Goal: Information Seeking & Learning: Check status

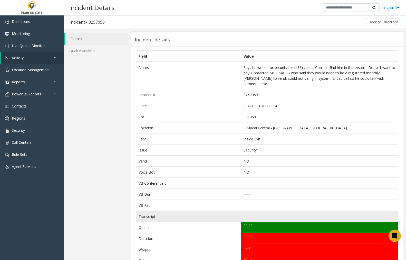
scroll to position [29, 0]
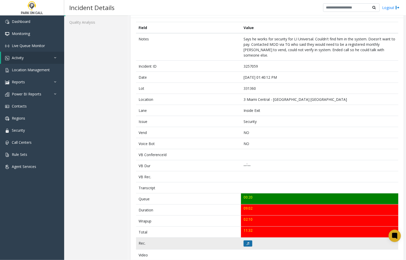
click at [245, 240] on button at bounding box center [248, 243] width 9 height 6
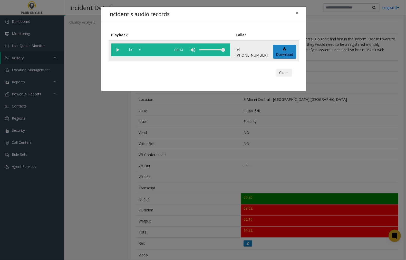
click at [117, 49] on vg-play-pause at bounding box center [117, 49] width 13 height 13
click at [118, 49] on vg-play-pause at bounding box center [117, 49] width 13 height 13
click at [117, 49] on vg-play-pause at bounding box center [117, 49] width 13 height 13
click at [118, 49] on vg-play-pause at bounding box center [117, 49] width 13 height 13
click at [116, 50] on vg-play-pause at bounding box center [117, 49] width 13 height 13
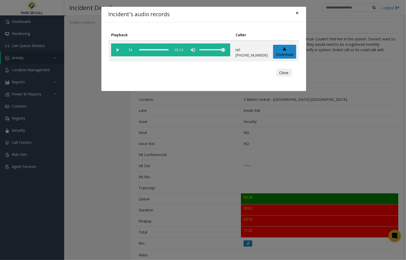
drag, startPoint x: 297, startPoint y: 12, endPoint x: 302, endPoint y: 9, distance: 5.6
click at [297, 12] on span "×" at bounding box center [297, 12] width 3 height 7
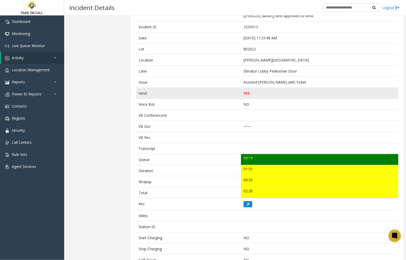
scroll to position [29, 0]
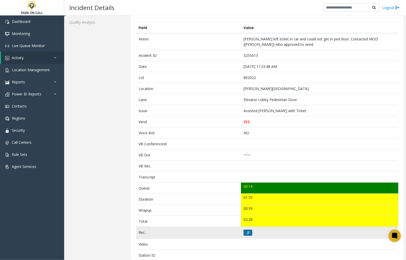
click at [247, 234] on icon at bounding box center [248, 232] width 3 height 3
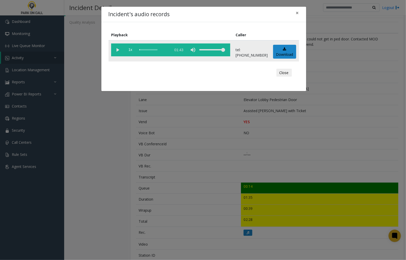
click at [118, 49] on vg-play-pause at bounding box center [117, 49] width 13 height 13
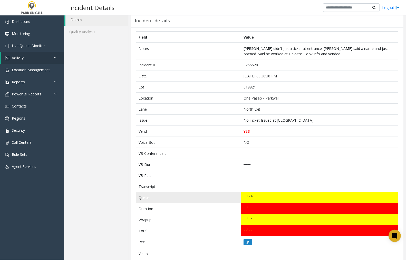
scroll to position [29, 0]
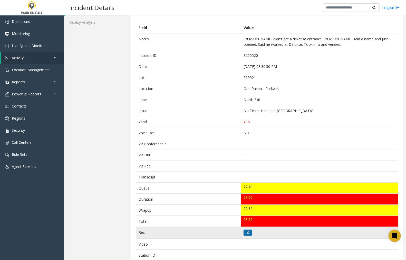
click at [246, 235] on button at bounding box center [248, 232] width 9 height 6
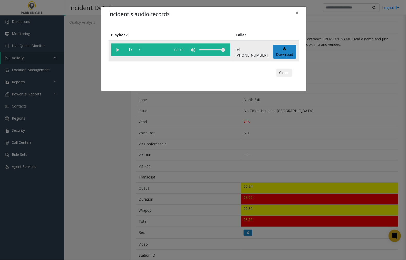
click at [118, 49] on vg-play-pause at bounding box center [117, 49] width 13 height 13
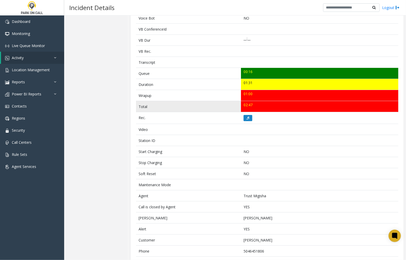
scroll to position [134, 0]
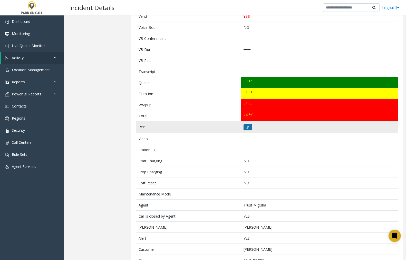
click at [244, 127] on button at bounding box center [248, 127] width 9 height 6
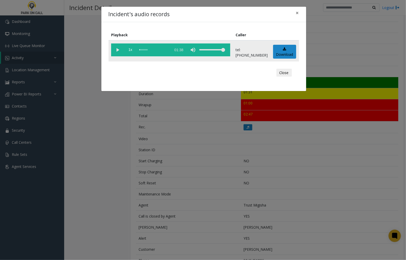
click at [119, 49] on vg-play-pause at bounding box center [117, 49] width 13 height 13
drag, startPoint x: 176, startPoint y: 20, endPoint x: 159, endPoint y: 25, distance: 17.1
click at [176, 20] on div "Incident's audio records ×" at bounding box center [203, 15] width 205 height 16
click at [117, 48] on vg-play-pause at bounding box center [117, 49] width 13 height 13
click at [180, 11] on div "Incident's audio records ×" at bounding box center [203, 15] width 205 height 16
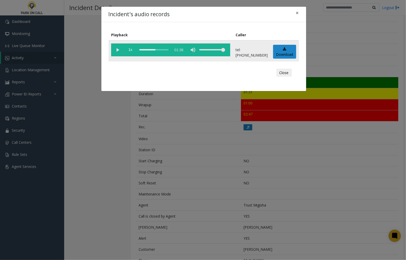
click at [117, 50] on vg-play-pause at bounding box center [117, 49] width 13 height 13
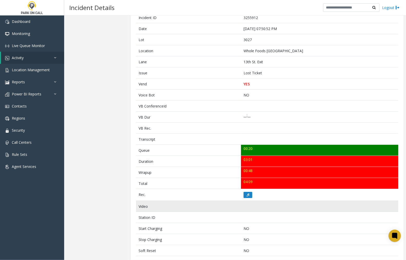
scroll to position [57, 0]
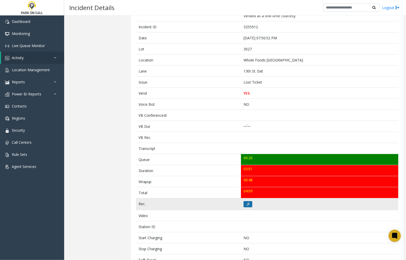
click at [249, 201] on button at bounding box center [248, 204] width 9 height 6
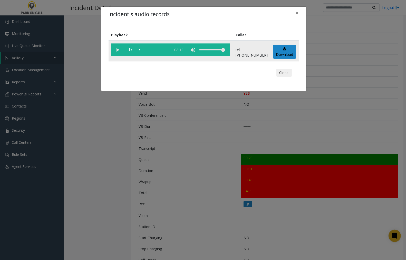
click at [117, 49] on vg-play-pause at bounding box center [117, 49] width 13 height 13
click at [107, 139] on div "Incident's audio records × Playback Caller 1x 03:12 tel:0030279004 Download Clo…" at bounding box center [203, 130] width 406 height 260
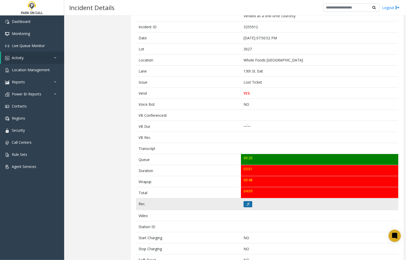
click at [245, 204] on button at bounding box center [248, 204] width 9 height 6
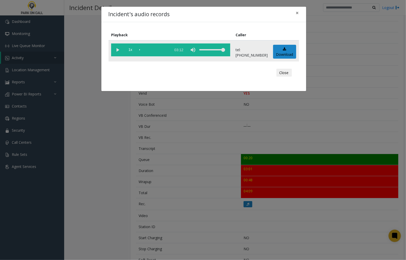
click at [117, 50] on vg-play-pause at bounding box center [117, 49] width 13 height 13
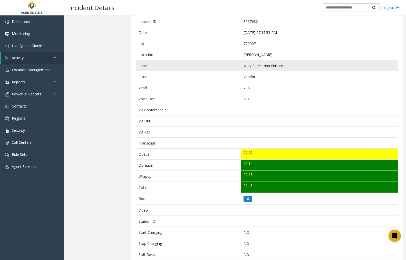
scroll to position [29, 0]
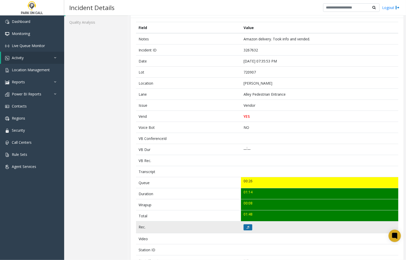
click at [245, 227] on button at bounding box center [248, 227] width 9 height 6
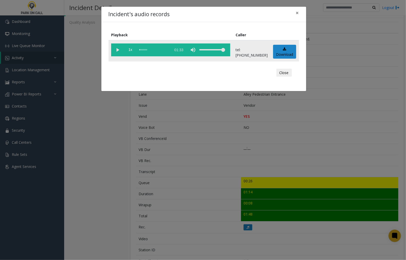
click at [118, 48] on vg-play-pause at bounding box center [117, 49] width 13 height 13
